Goal: Information Seeking & Learning: Check status

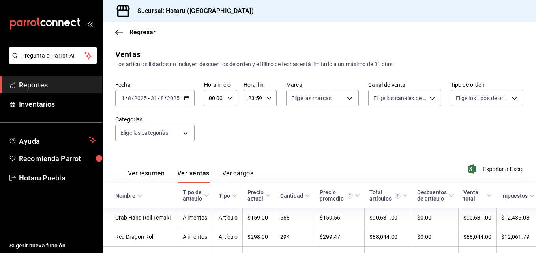
scroll to position [39, 0]
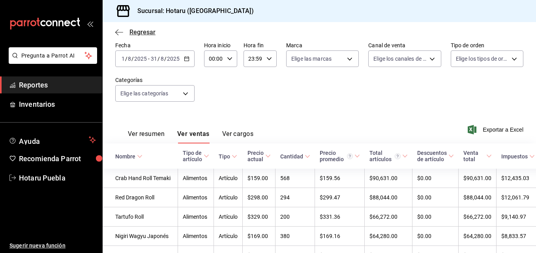
click at [117, 30] on icon "button" at bounding box center [116, 32] width 3 height 6
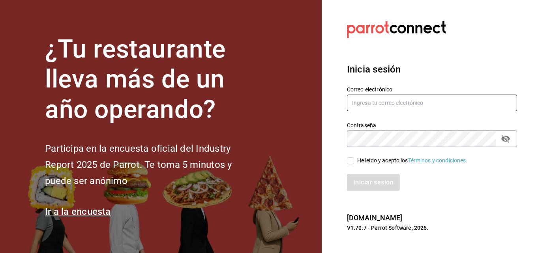
type input "hotaru.puebla@grupocosteno.com"
click at [352, 163] on input "He leído y acepto los Términos y condiciones." at bounding box center [350, 160] width 7 height 7
checkbox input "true"
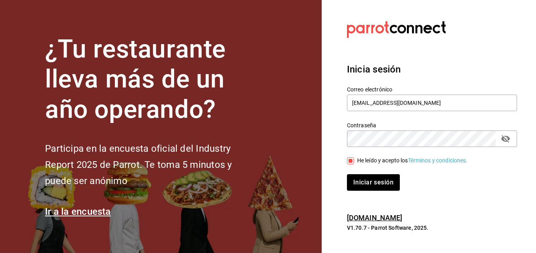
click at [359, 172] on div "Iniciar sesión" at bounding box center [427, 178] width 180 height 26
click at [361, 185] on button "Iniciar sesión" at bounding box center [374, 182] width 54 height 17
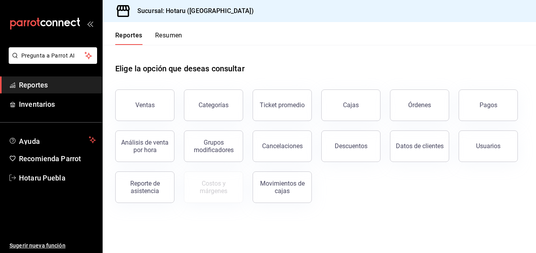
drag, startPoint x: 370, startPoint y: 121, endPoint x: 273, endPoint y: 62, distance: 113.6
click at [273, 62] on div "Elige la opción que deseas consultar" at bounding box center [319, 62] width 408 height 35
click at [296, 107] on div "Ticket promedio" at bounding box center [282, 104] width 45 height 7
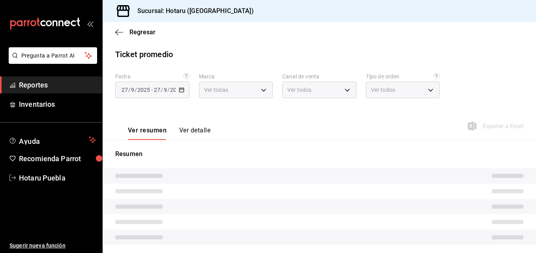
type input "28f2b94b-43d9-4456-ab58-be91b69769b2,f751b40b-1592-4fe9-b0c9-b3cde2f2f566"
type input "PARROT,UBER_EATS,RAPPI,DIDI_FOOD,ONLINE"
type input "fab97e86-f173-400a-9fb3-ec3d756d97d2,cce75506-828c-4b0a-8d3b-bb17af45970c,EXTER…"
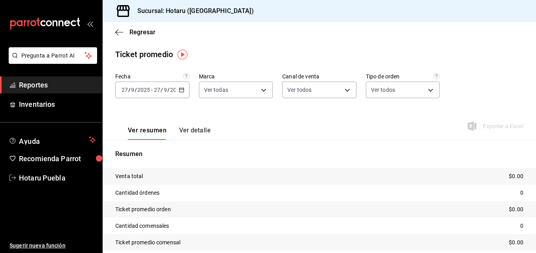
click at [166, 85] on div "[DATE] [DATE] - [DATE] [DATE]" at bounding box center [152, 90] width 74 height 17
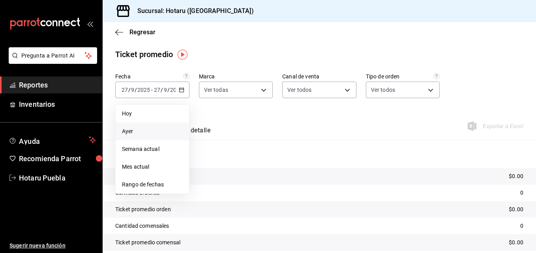
click at [170, 134] on span "Ayer" at bounding box center [152, 131] width 61 height 8
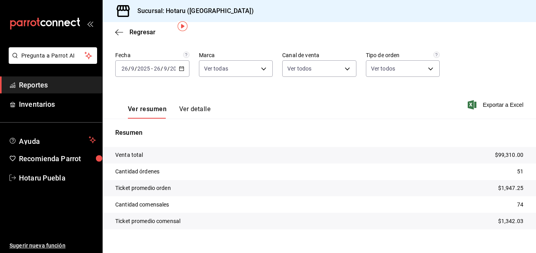
scroll to position [32, 0]
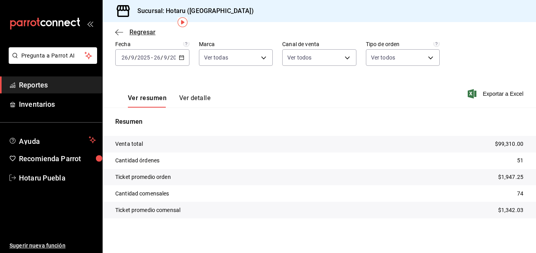
click at [122, 34] on icon "button" at bounding box center [119, 32] width 8 height 7
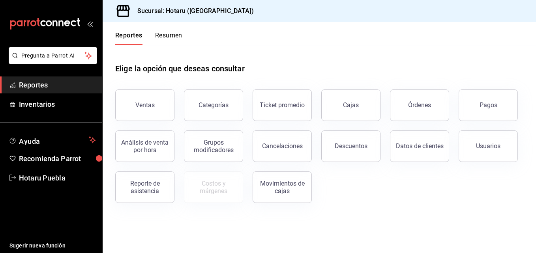
click at [147, 120] on div "Ventas" at bounding box center [140, 100] width 69 height 41
click at [148, 118] on button "Ventas" at bounding box center [144, 106] width 59 height 32
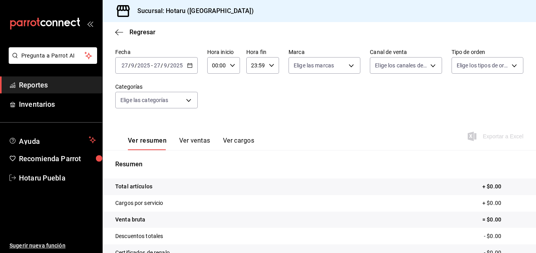
scroll to position [39, 0]
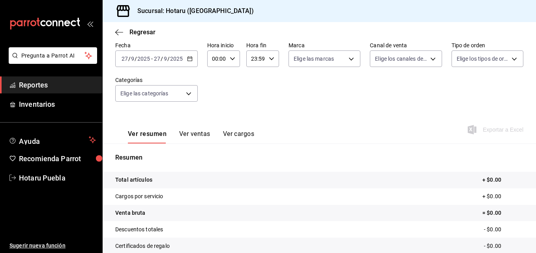
click at [165, 62] on input "9" at bounding box center [165, 59] width 4 height 6
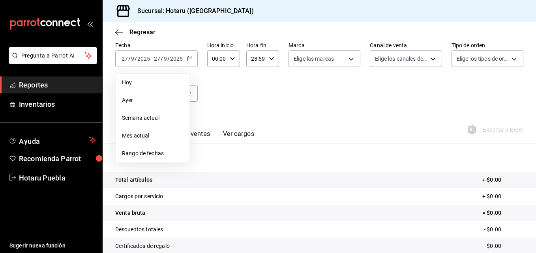
click at [144, 104] on span "Ayer" at bounding box center [152, 100] width 61 height 8
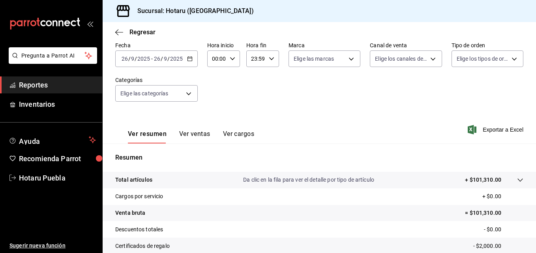
click at [504, 174] on tr "Total artículos Da clic en la fila para ver el detalle por tipo de artículo + $…" at bounding box center [319, 180] width 433 height 17
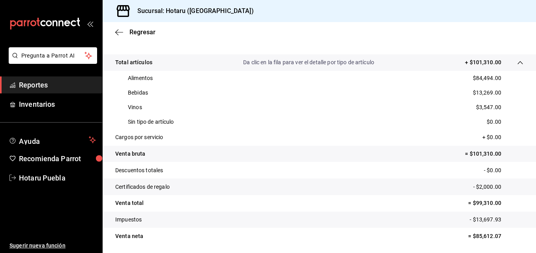
scroll to position [144, 0]
